Goal: Information Seeking & Learning: Learn about a topic

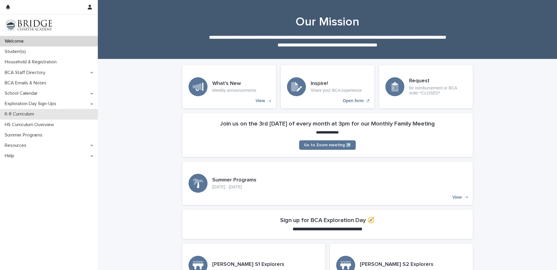
click at [26, 113] on p "K-8 Curriculum" at bounding box center [20, 114] width 36 height 6
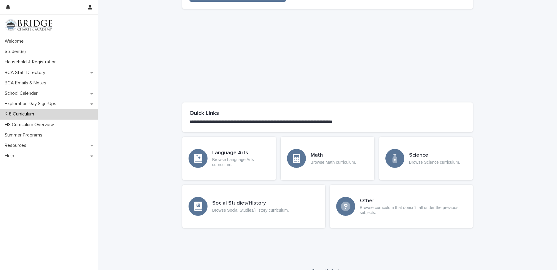
scroll to position [230, 0]
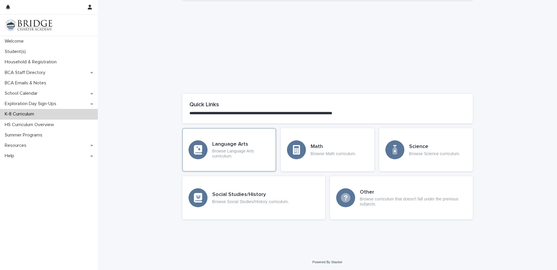
click at [225, 144] on h3 "Language Arts" at bounding box center [240, 144] width 57 height 7
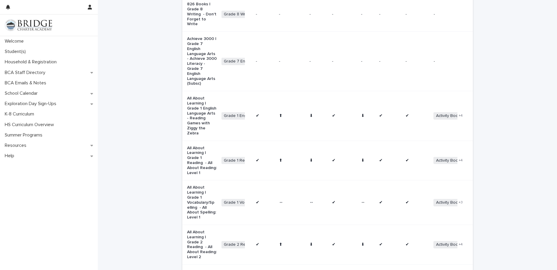
scroll to position [319, 0]
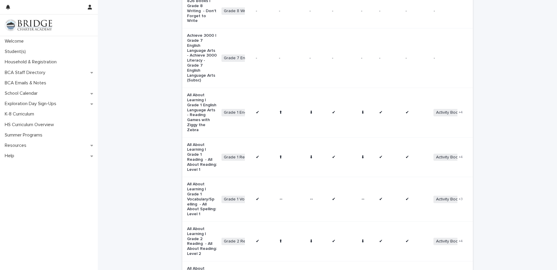
click at [194, 93] on p "All About Learning | Grade 1 English Language Arts - Reading Games with Ziggy t…" at bounding box center [202, 113] width 30 height 40
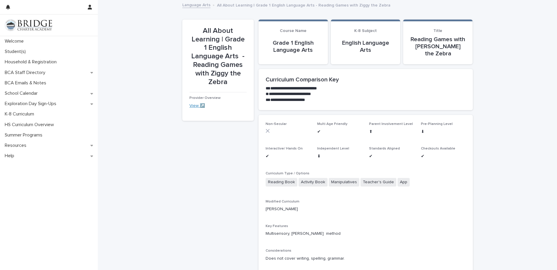
click at [193, 104] on link "View ↗️" at bounding box center [196, 106] width 15 height 4
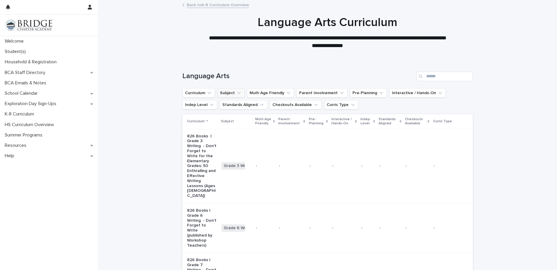
click at [236, 93] on icon "Subject" at bounding box center [239, 93] width 6 height 6
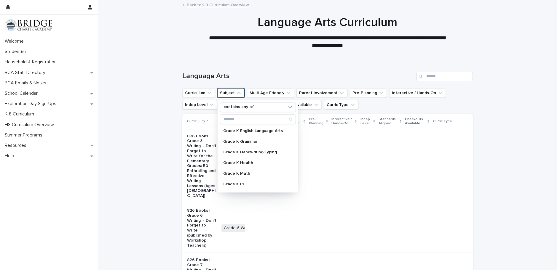
click at [245, 68] on div "Language Arts" at bounding box center [327, 74] width 290 height 28
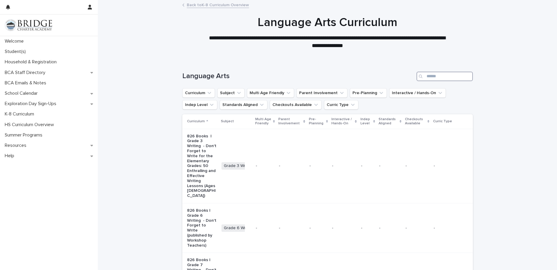
click at [441, 76] on input "Search" at bounding box center [444, 76] width 56 height 9
type input "*"
click at [236, 94] on icon "Subject" at bounding box center [239, 93] width 6 height 6
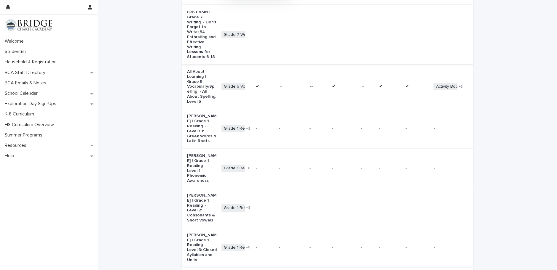
scroll to position [218, 0]
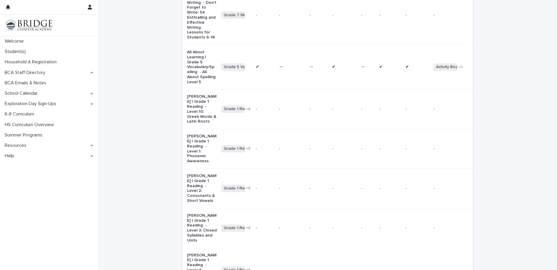
click at [199, 50] on p "All About Learning | Grade 5 Vocabulary/Spelling - All About Spelling: Level 5" at bounding box center [202, 67] width 30 height 35
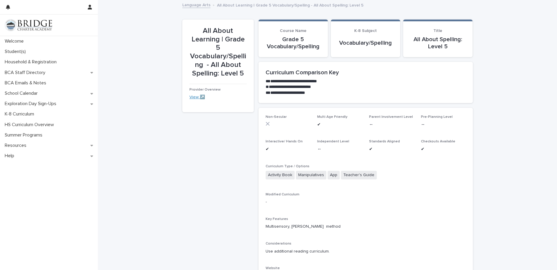
click at [195, 97] on link "View ↗️" at bounding box center [196, 97] width 15 height 4
